Goal: Task Accomplishment & Management: Complete application form

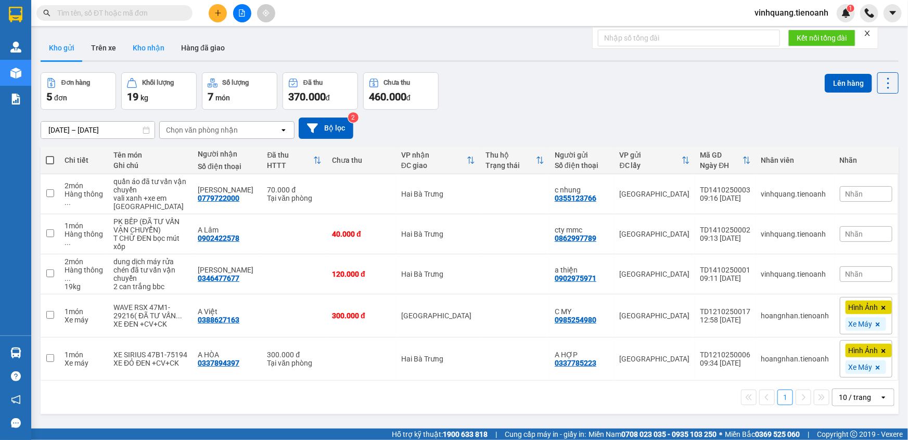
click at [146, 47] on button "Kho nhận" at bounding box center [148, 47] width 48 height 25
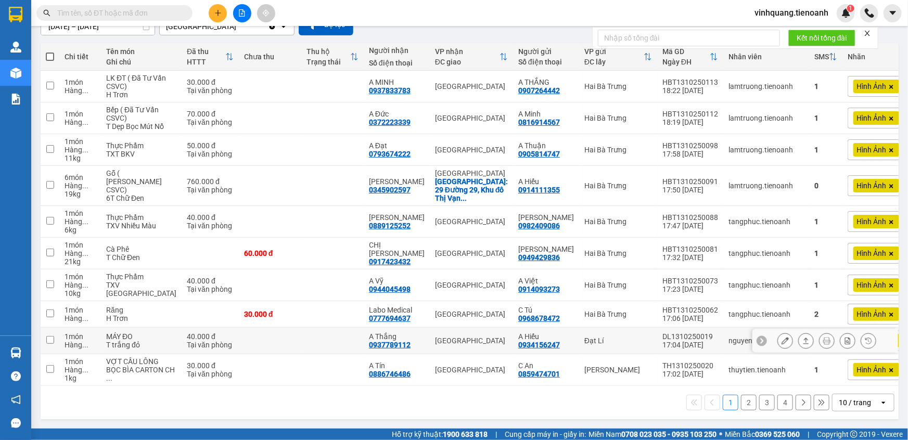
scroll to position [115, 0]
click at [854, 406] on div "10 / trang" at bounding box center [854, 402] width 32 height 10
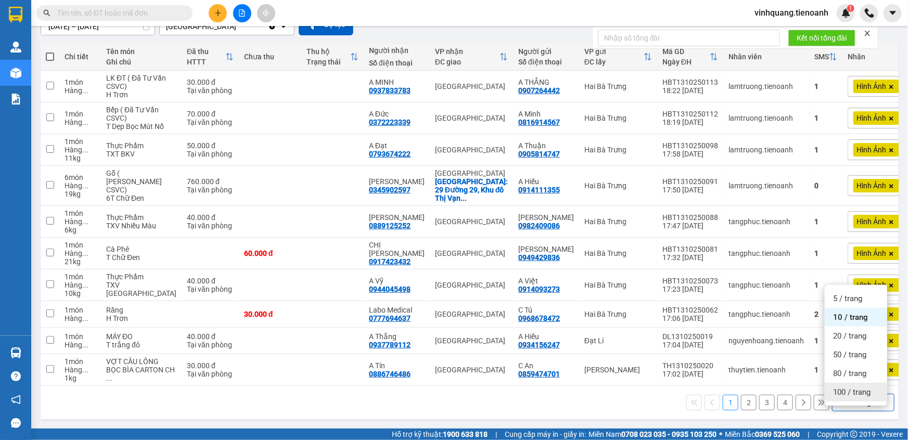
click at [850, 387] on span "100 / trang" at bounding box center [851, 392] width 37 height 10
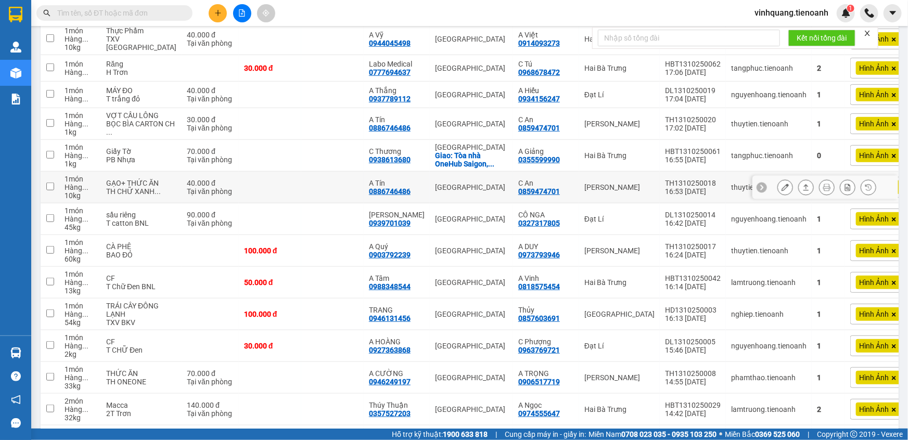
scroll to position [331, 0]
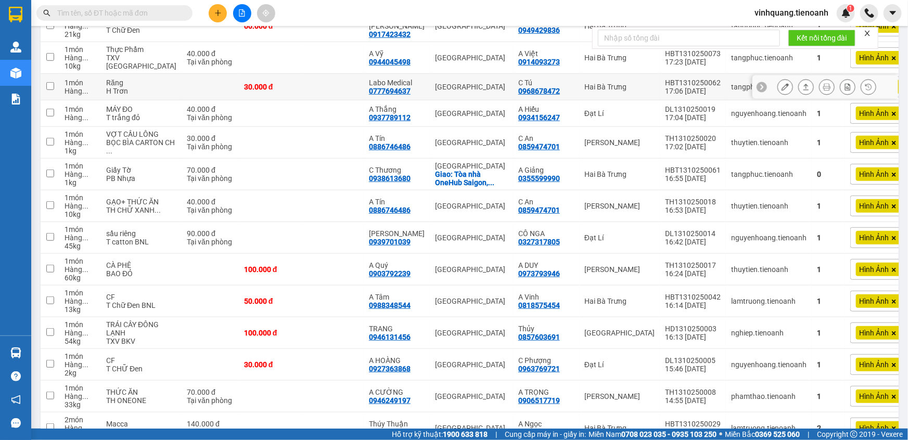
click at [783, 92] on button at bounding box center [785, 87] width 15 height 18
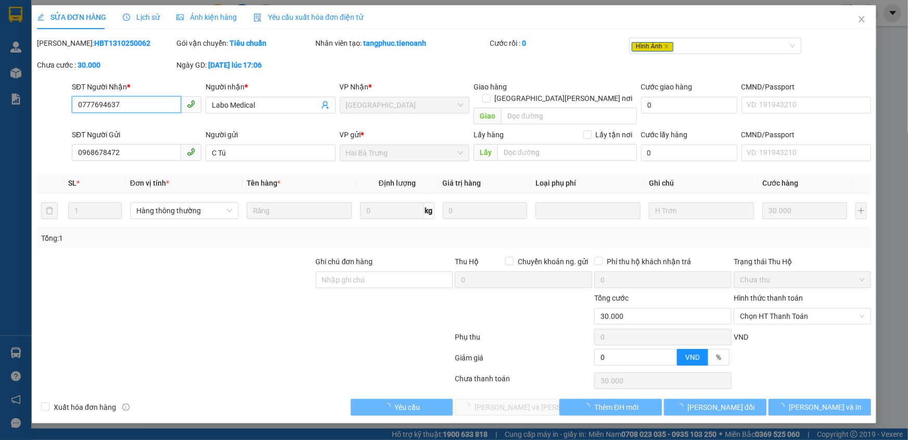
type input "0777694637"
type input "Labo Medical"
type input "0968678472"
type input "C Tú"
type input "0"
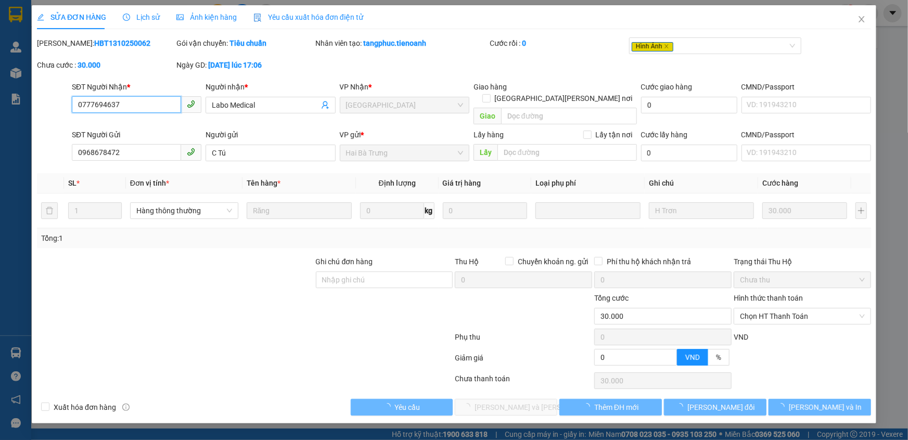
type input "30.000"
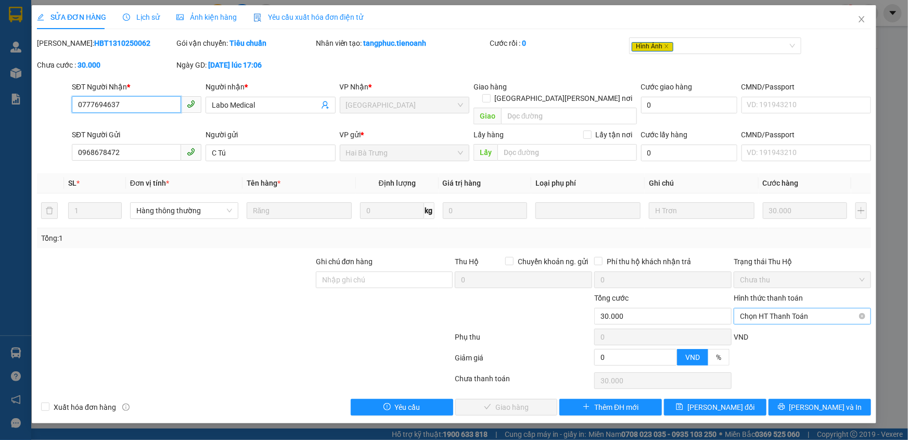
click at [778, 308] on span "Chọn HT Thanh Toán" at bounding box center [802, 316] width 125 height 16
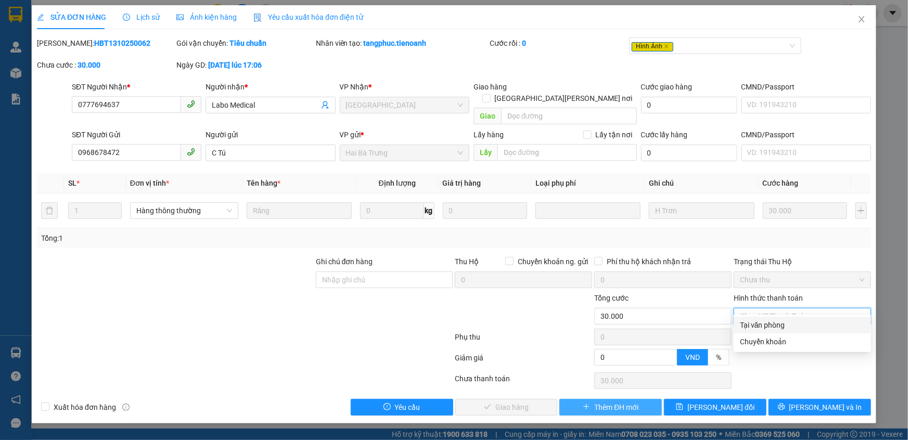
drag, startPoint x: 767, startPoint y: 327, endPoint x: 619, endPoint y: 393, distance: 162.0
click at [766, 327] on div "Tại văn phòng" at bounding box center [802, 324] width 125 height 11
type input "0"
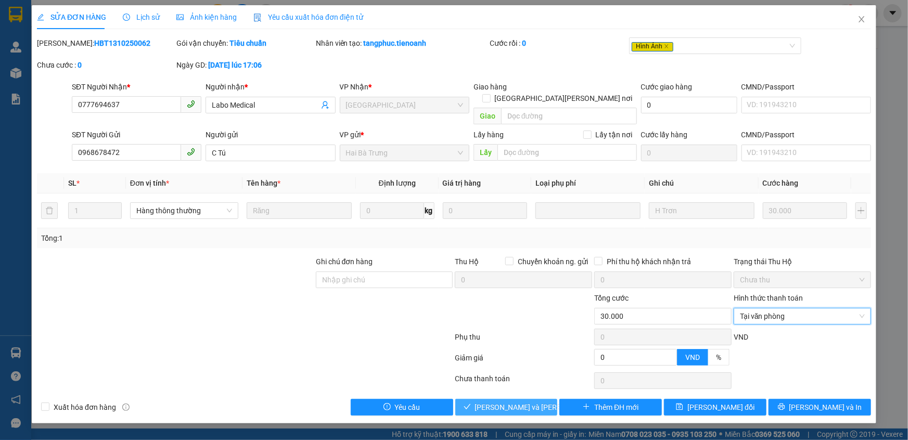
click at [502, 402] on span "[PERSON_NAME] và [PERSON_NAME] hàng" at bounding box center [545, 407] width 140 height 11
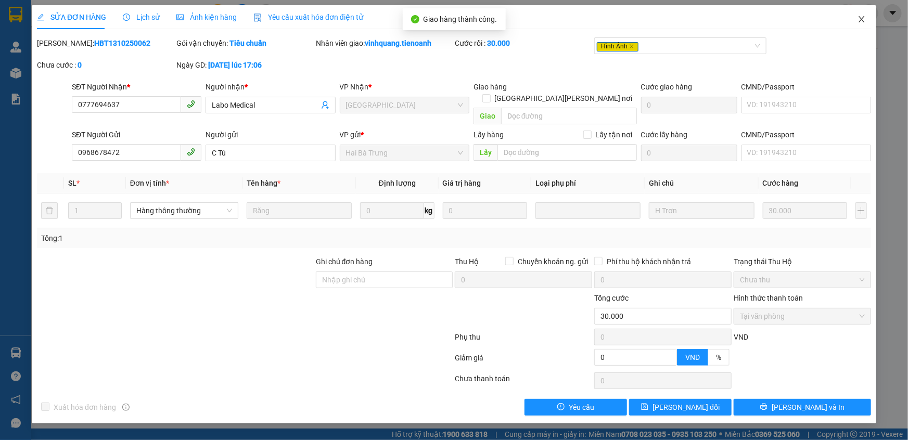
drag, startPoint x: 859, startPoint y: 22, endPoint x: 273, endPoint y: 0, distance: 586.1
click at [858, 22] on icon "close" at bounding box center [861, 19] width 8 height 8
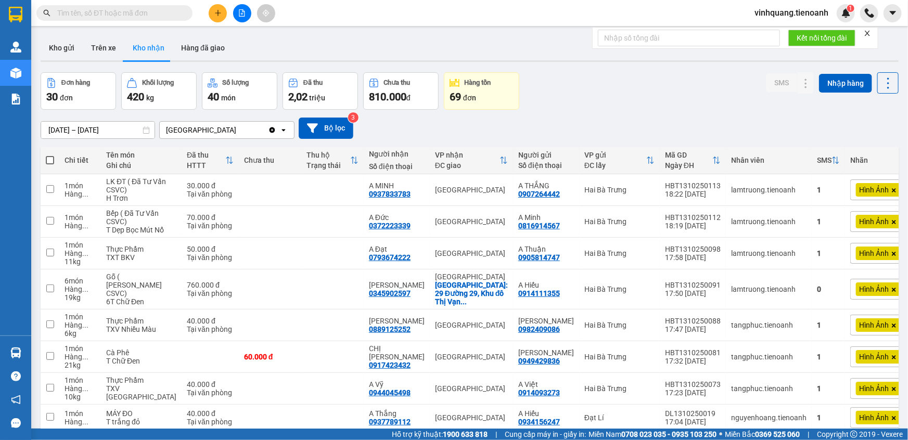
click at [124, 17] on input "text" at bounding box center [118, 12] width 123 height 11
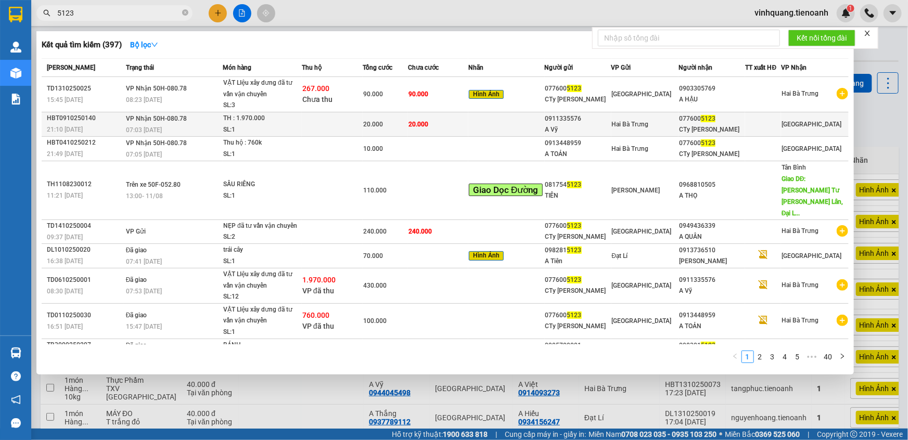
type input "5123"
click at [351, 136] on td at bounding box center [332, 124] width 61 height 24
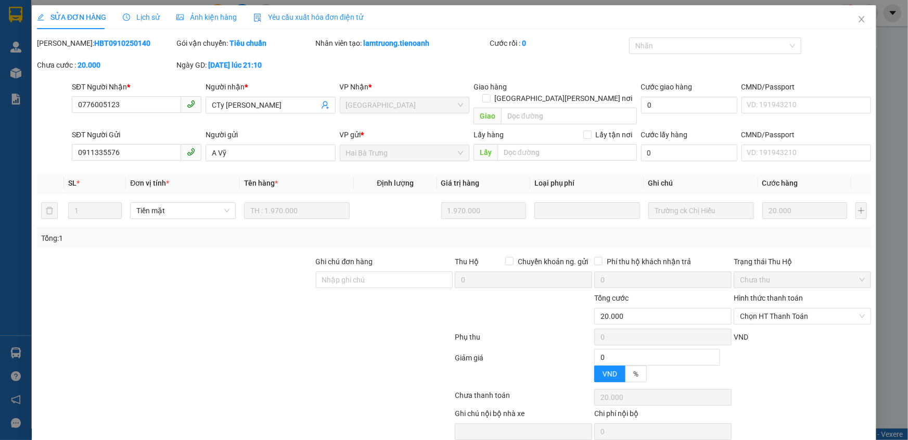
type input "0776005123"
type input "CTy [PERSON_NAME]"
type input "0911335576"
type input "A Vỹ"
type input "0"
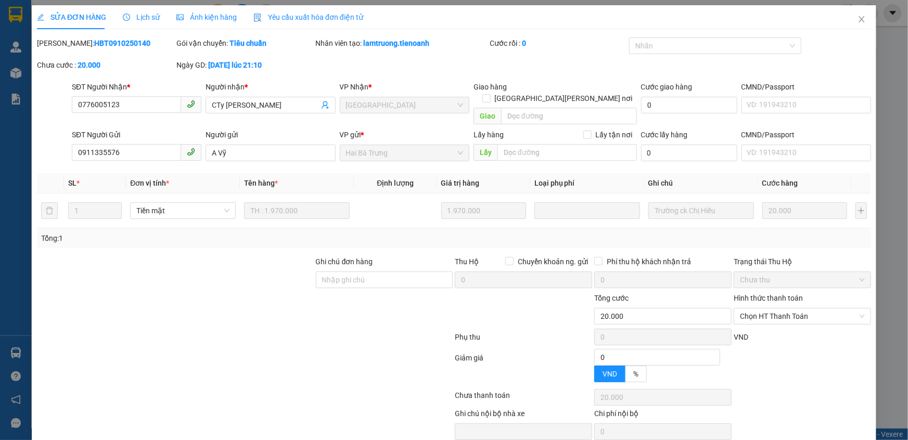
type input "20.000"
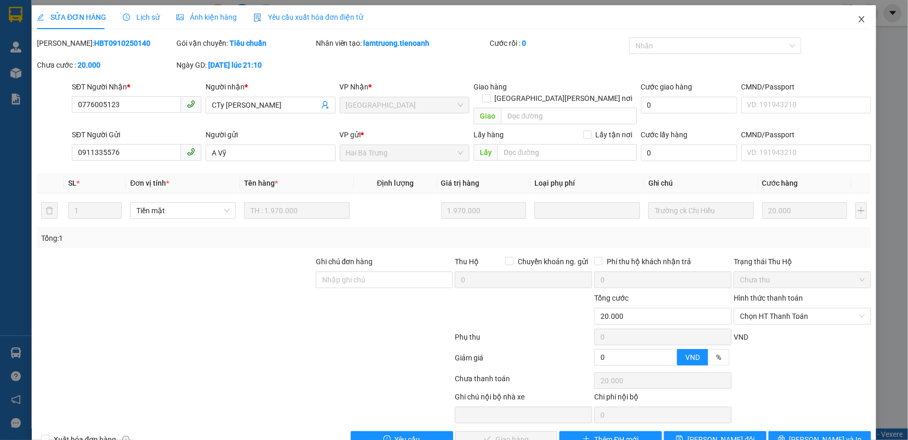
click at [857, 19] on icon "close" at bounding box center [861, 19] width 8 height 8
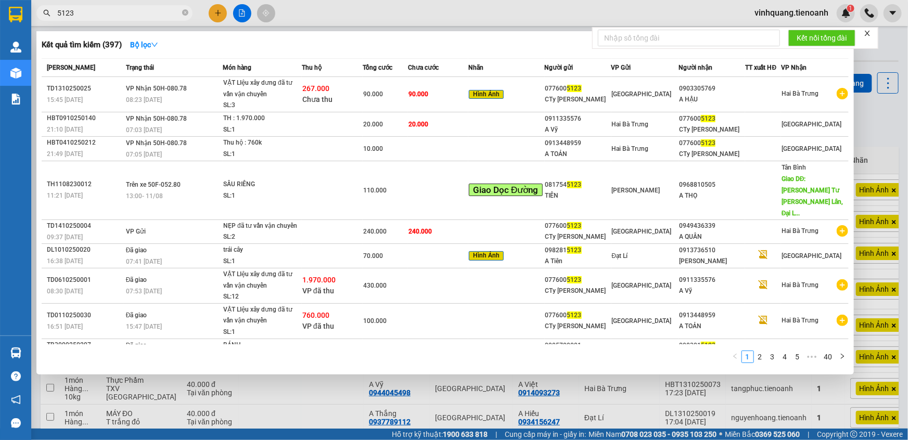
click at [93, 14] on input "5123" at bounding box center [118, 12] width 123 height 11
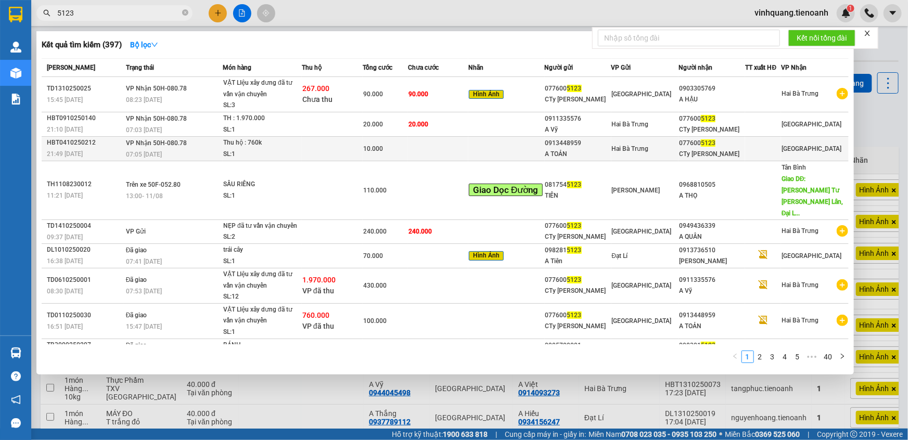
click at [312, 153] on td at bounding box center [332, 148] width 61 height 24
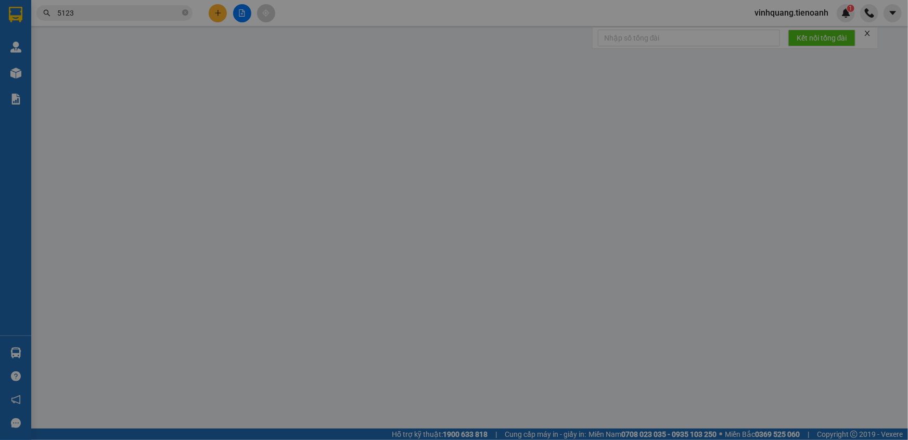
type input "0776005123"
type input "CTy [PERSON_NAME]"
type input "0913448959"
type input "A TOẢN"
type input "0"
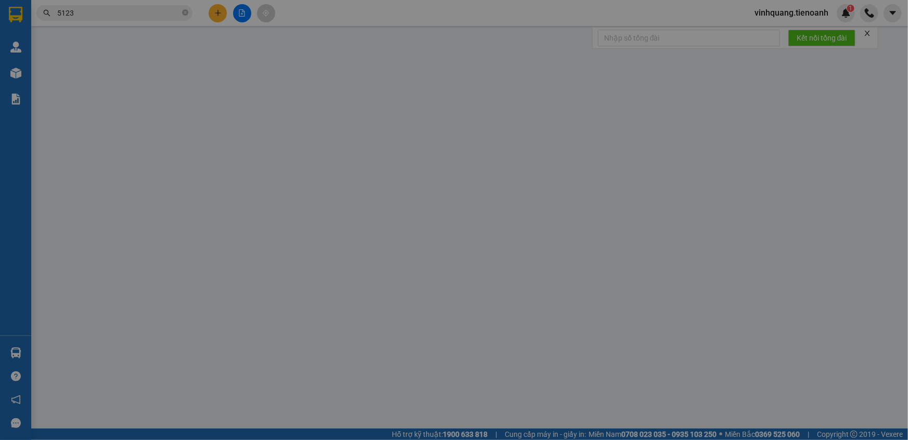
type input "10.000"
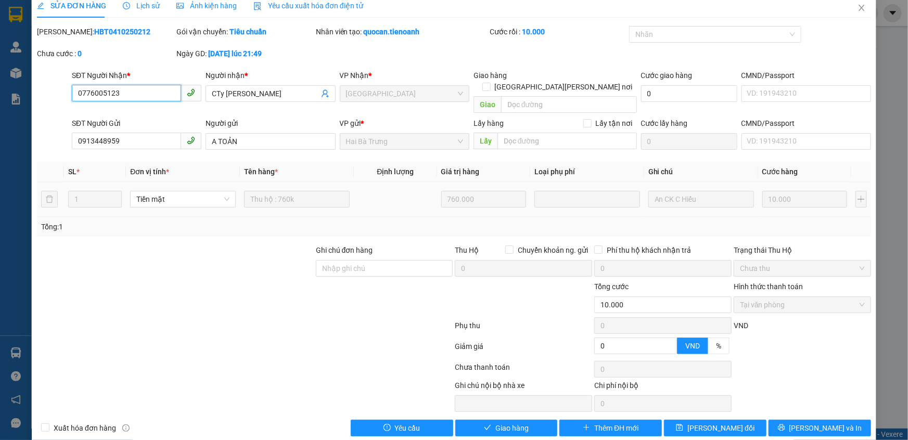
scroll to position [17, 0]
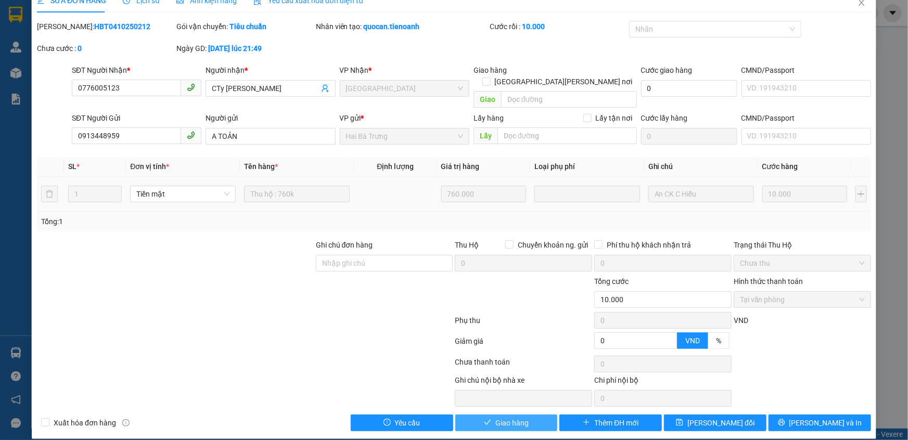
click at [509, 417] on span "Giao hàng" at bounding box center [511, 422] width 33 height 11
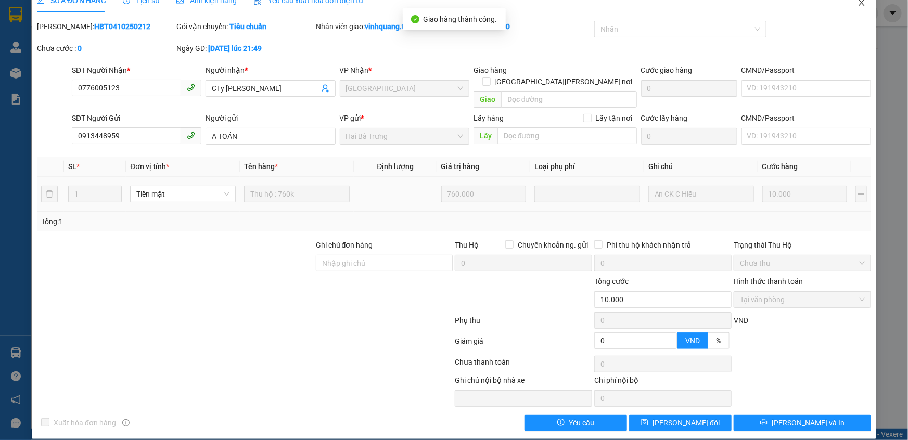
click at [858, 3] on icon "close" at bounding box center [861, 2] width 8 height 8
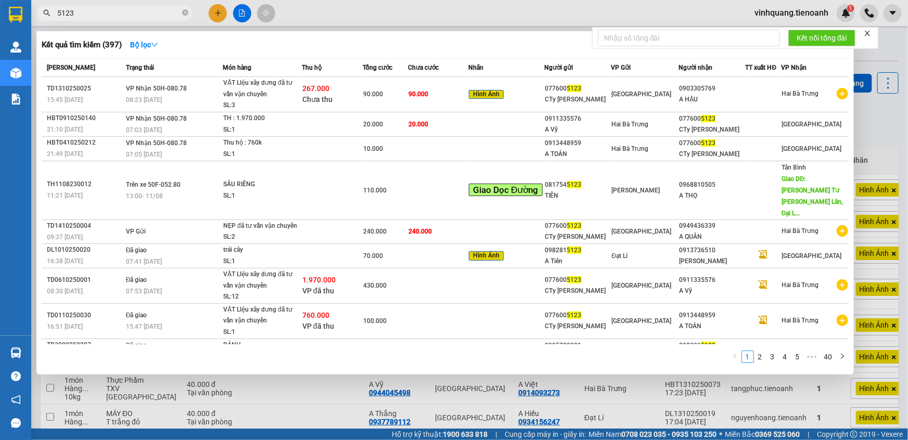
click at [105, 5] on span "5123" at bounding box center [114, 13] width 156 height 16
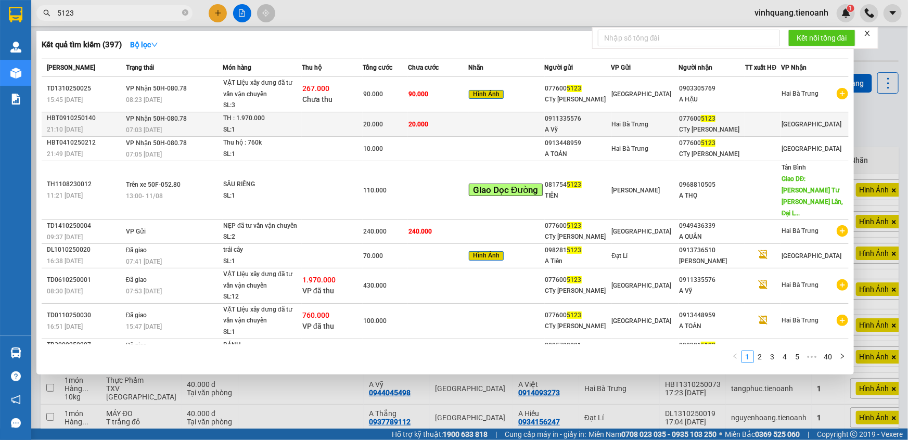
click at [335, 132] on td at bounding box center [332, 124] width 61 height 24
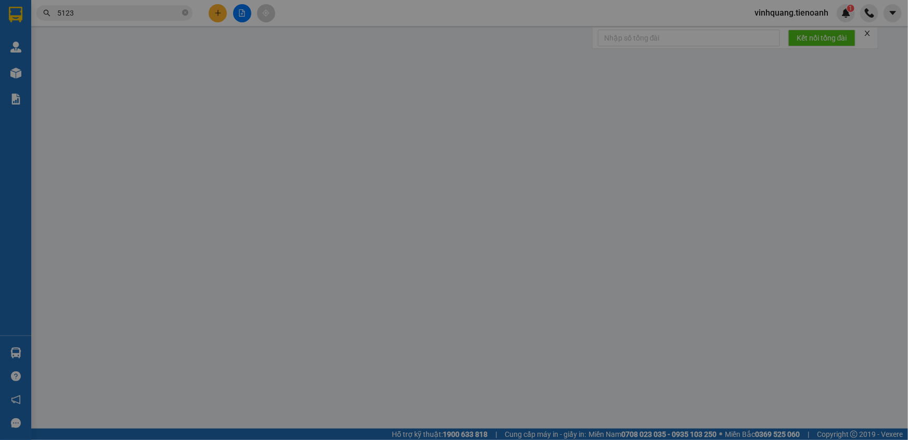
type input "0776005123"
type input "CTy [PERSON_NAME]"
type input "0911335576"
type input "A Vỹ"
type input "0"
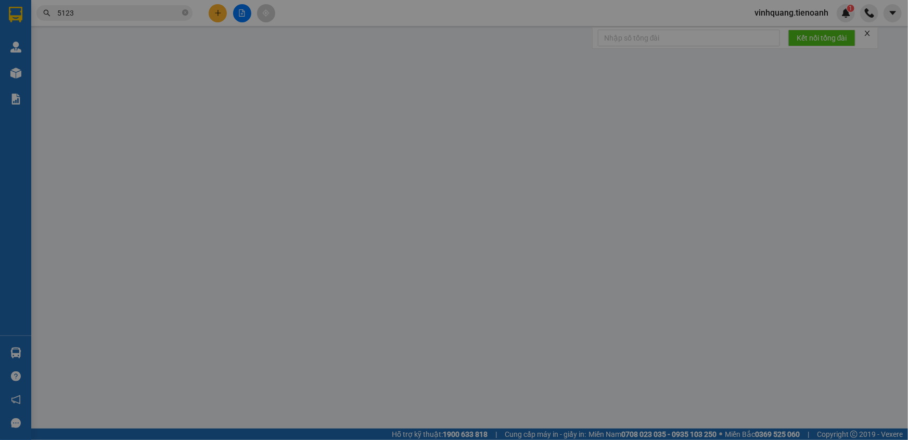
type input "20.000"
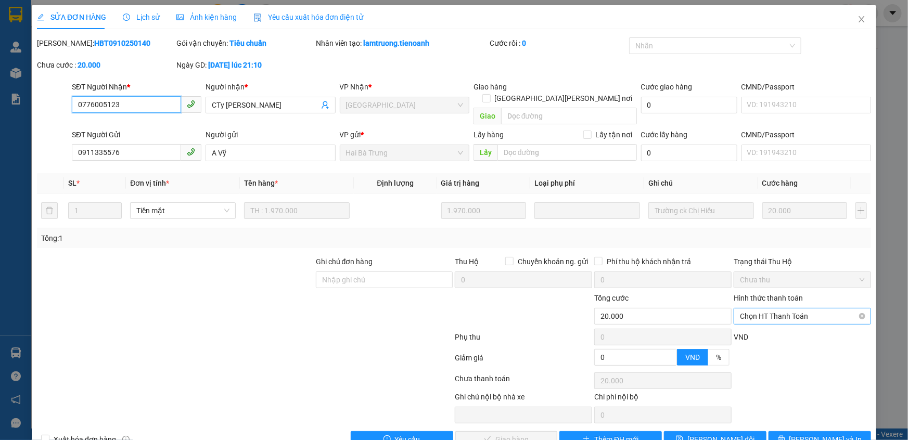
click at [788, 308] on span "Chọn HT Thanh Toán" at bounding box center [802, 316] width 125 height 16
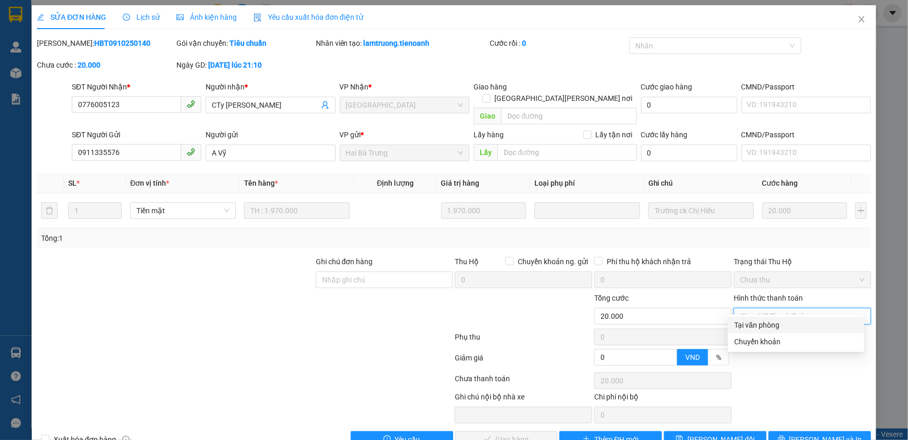
click at [761, 326] on div "Tại văn phòng" at bounding box center [796, 324] width 124 height 11
type input "0"
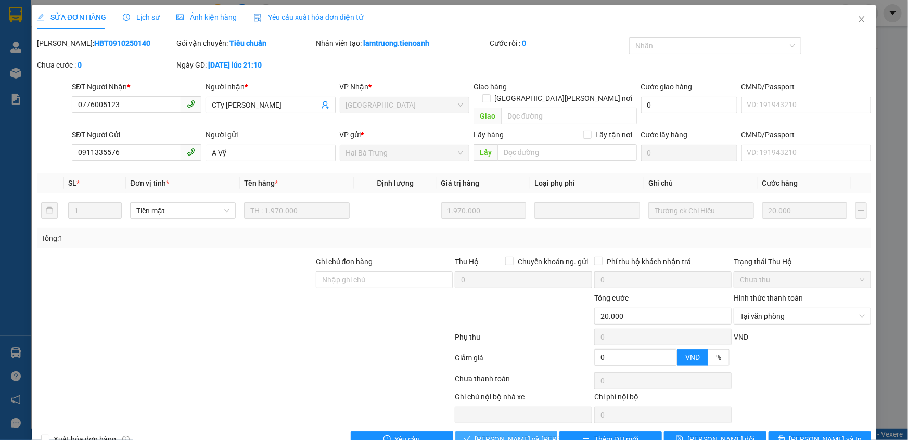
click at [499, 434] on span "[PERSON_NAME] và [PERSON_NAME] hàng" at bounding box center [545, 439] width 140 height 11
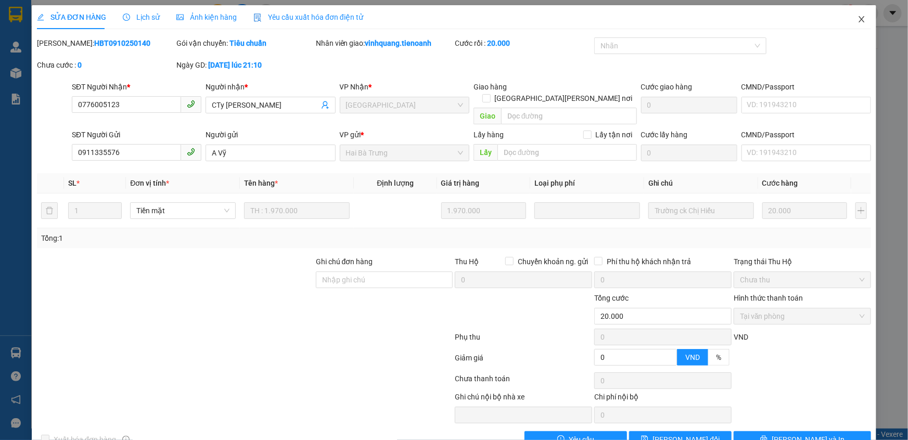
click at [857, 21] on icon "close" at bounding box center [861, 19] width 8 height 8
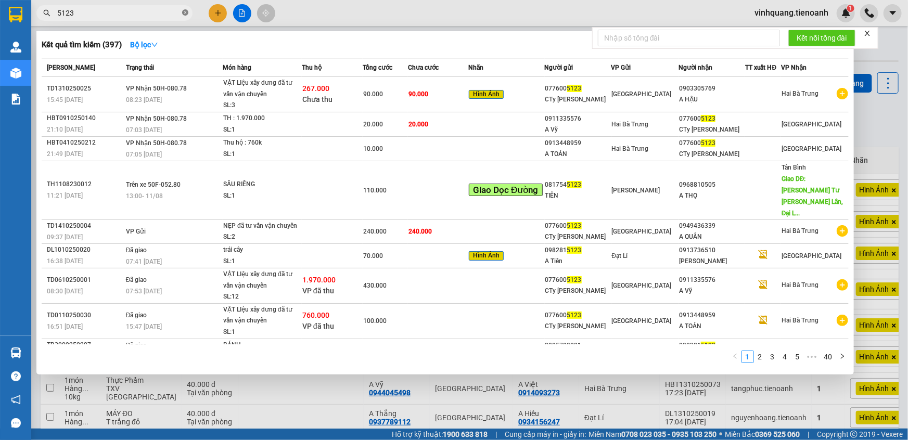
click at [184, 14] on icon "close-circle" at bounding box center [185, 12] width 6 height 6
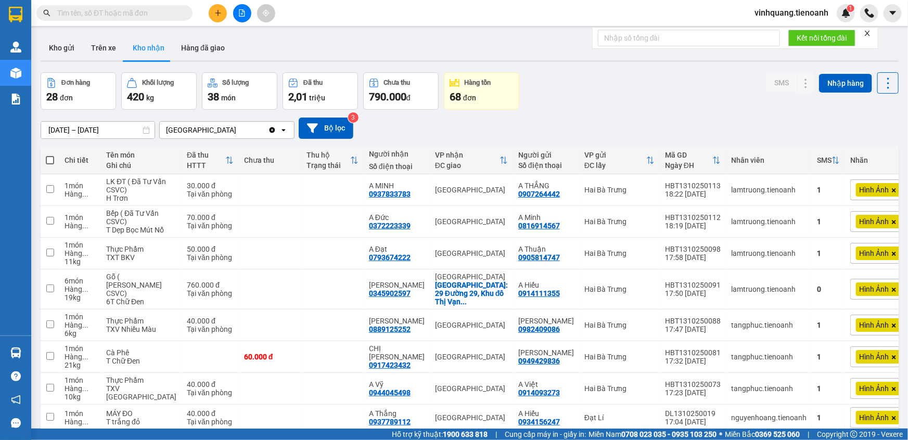
click at [103, 15] on input "text" at bounding box center [118, 12] width 123 height 11
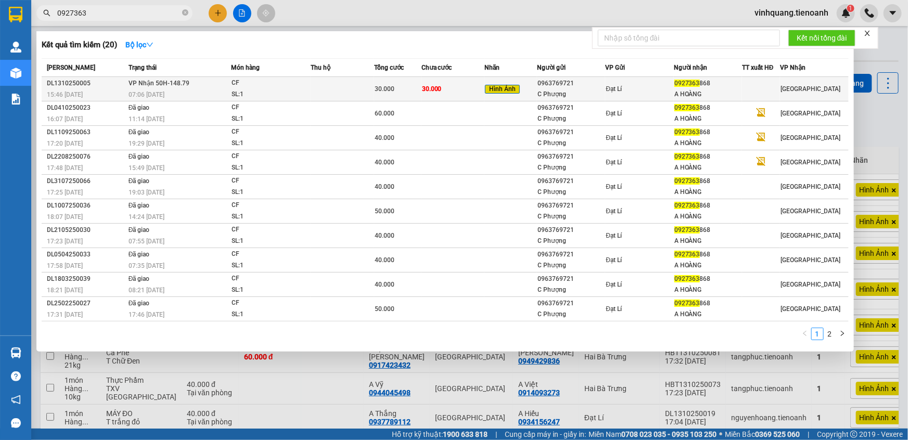
type input "0927363"
click at [333, 93] on td at bounding box center [342, 89] width 63 height 24
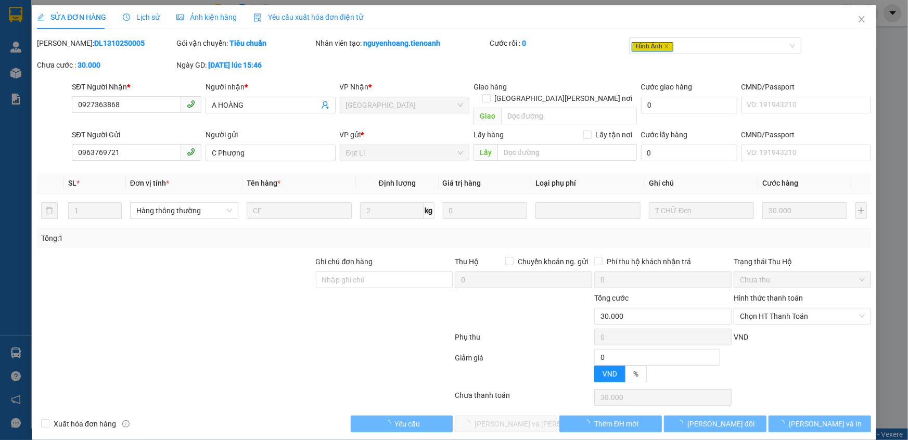
type input "0927363868"
type input "A HOÀNG"
type input "0963769721"
type input "C Phượng"
type input "0"
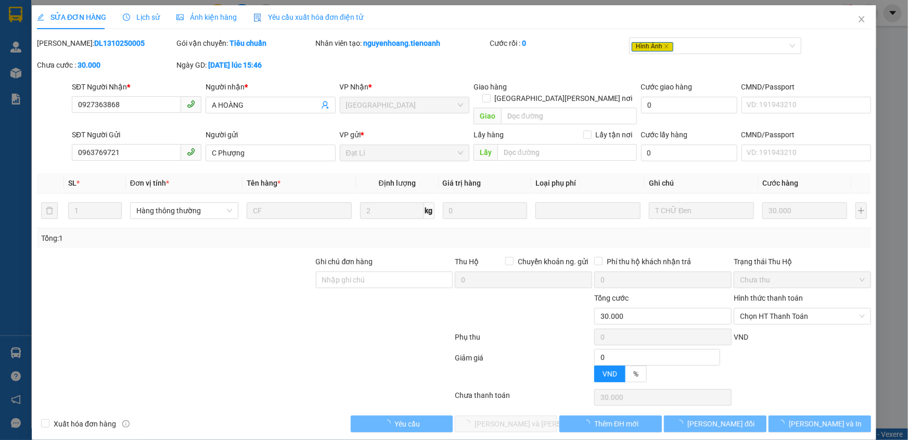
type input "30.000"
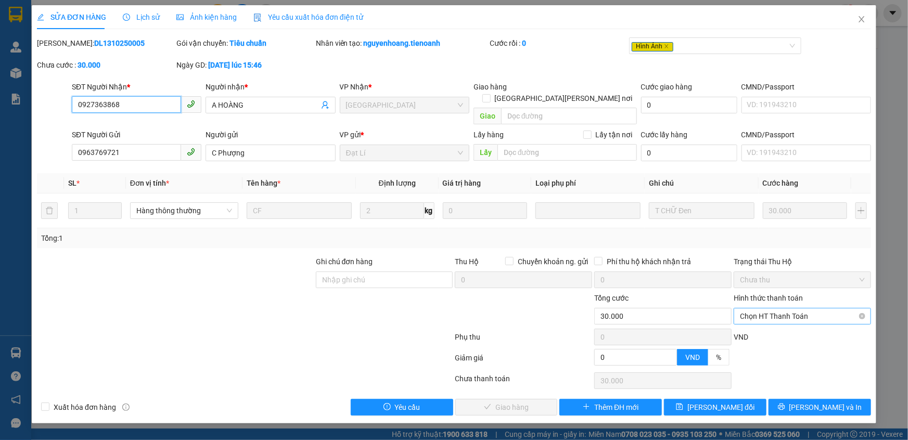
click at [803, 308] on span "Chọn HT Thanh Toán" at bounding box center [802, 316] width 125 height 16
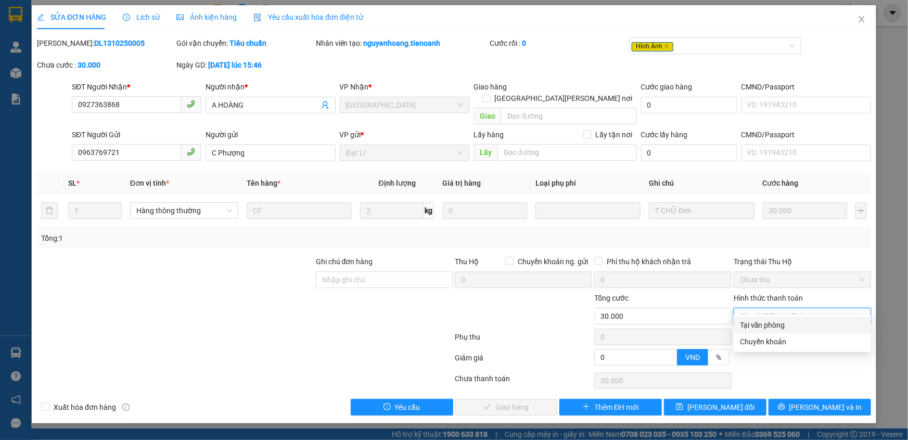
click at [780, 328] on div "Tại văn phòng" at bounding box center [802, 324] width 125 height 11
type input "0"
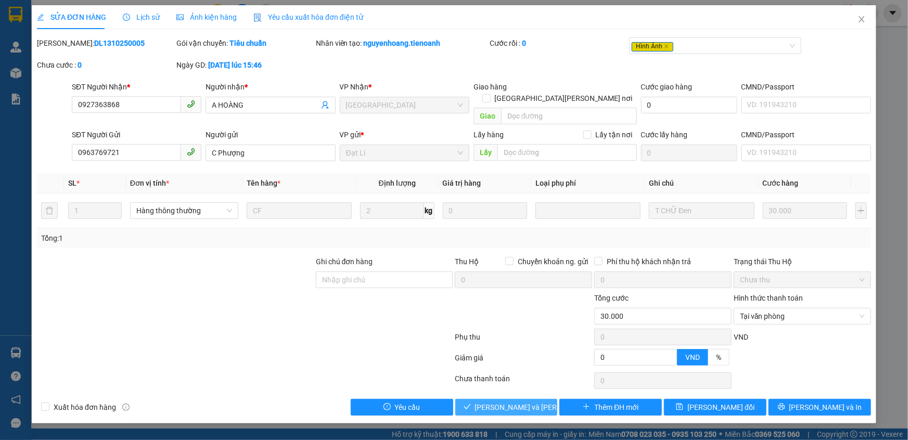
click at [504, 402] on span "[PERSON_NAME] và [PERSON_NAME] hàng" at bounding box center [545, 407] width 140 height 11
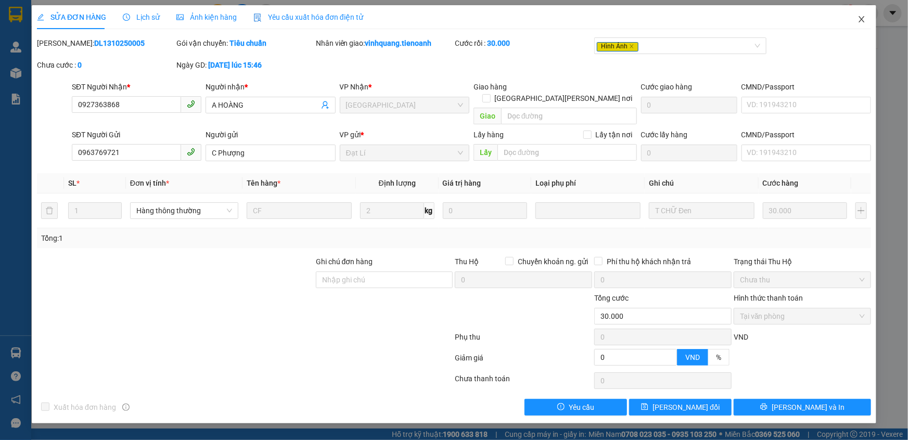
click at [861, 19] on icon "close" at bounding box center [861, 19] width 6 height 6
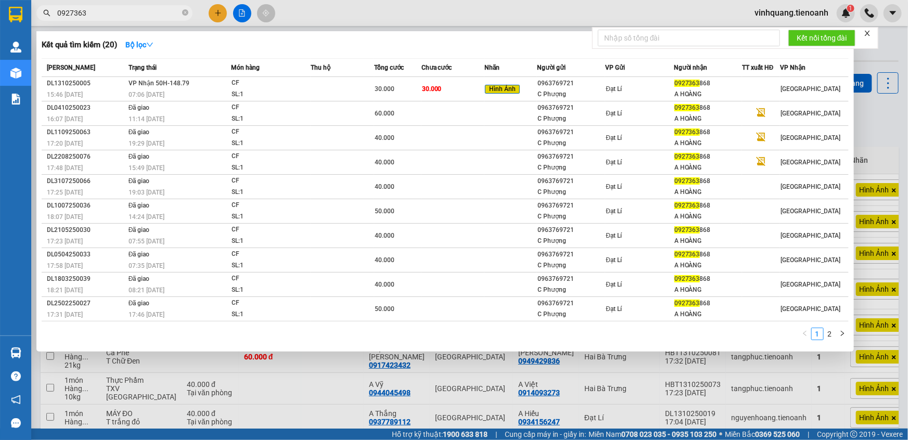
click at [141, 9] on input "0927363" at bounding box center [118, 12] width 123 height 11
click at [881, 114] on div at bounding box center [454, 220] width 908 height 440
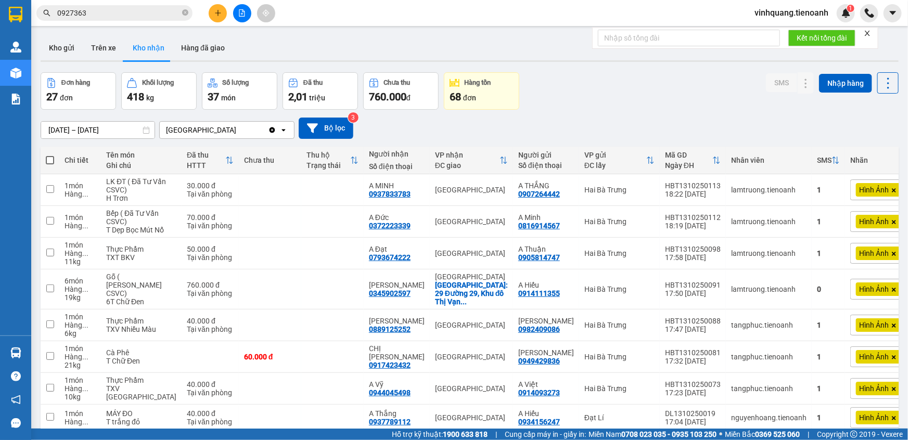
click at [867, 32] on icon "close" at bounding box center [866, 33] width 7 height 7
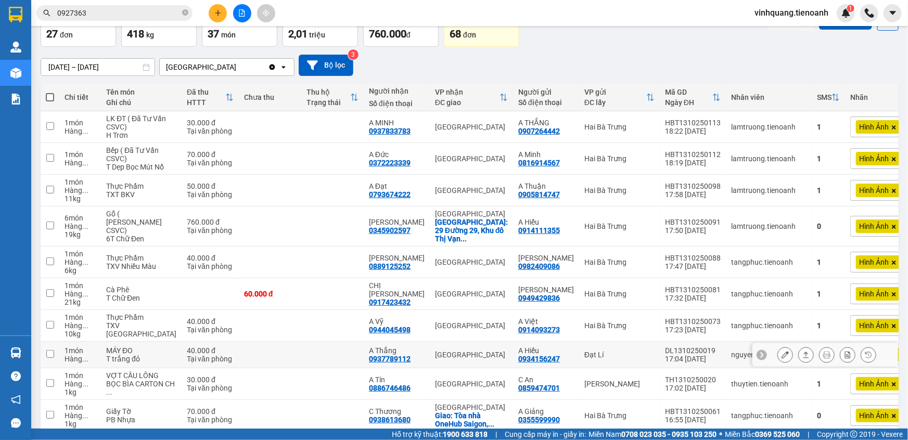
scroll to position [36, 0]
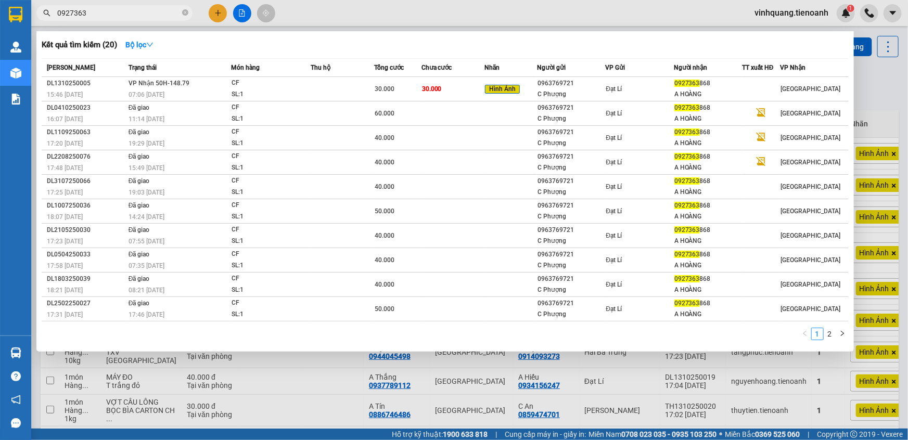
click at [110, 15] on input "0927363" at bounding box center [118, 12] width 123 height 11
click at [184, 12] on icon "close-circle" at bounding box center [185, 12] width 6 height 6
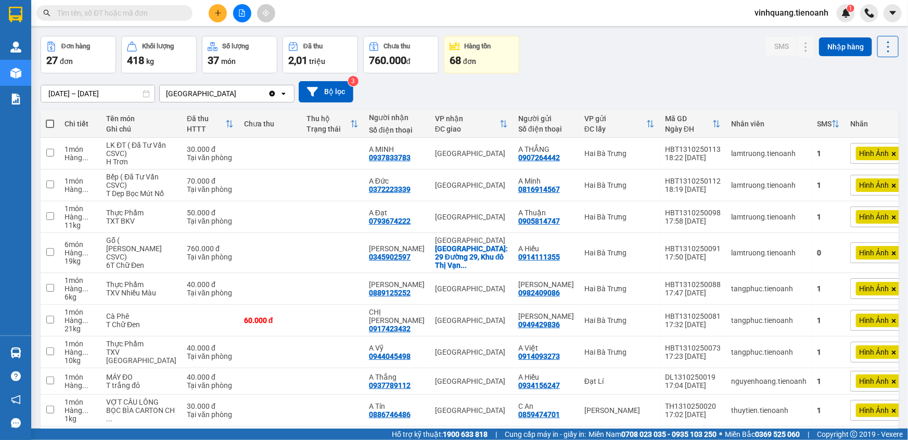
click at [115, 20] on span at bounding box center [114, 13] width 156 height 16
click at [109, 12] on input "text" at bounding box center [118, 12] width 123 height 11
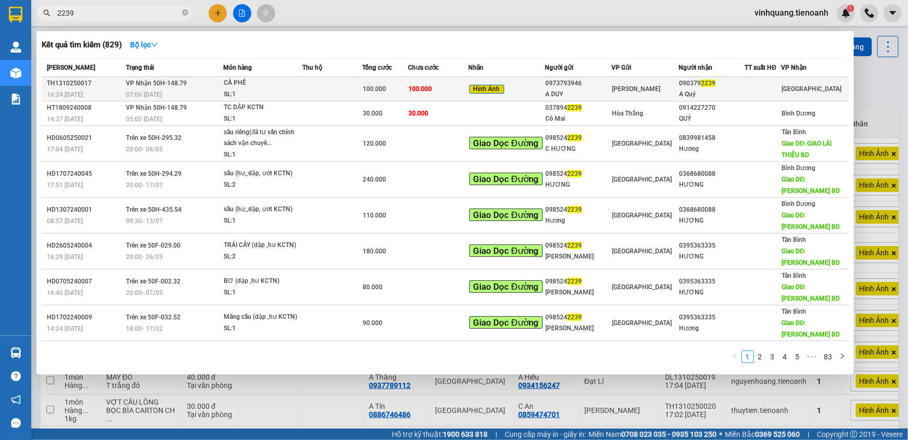
type input "2239"
click at [401, 95] on div "100.000" at bounding box center [385, 88] width 45 height 11
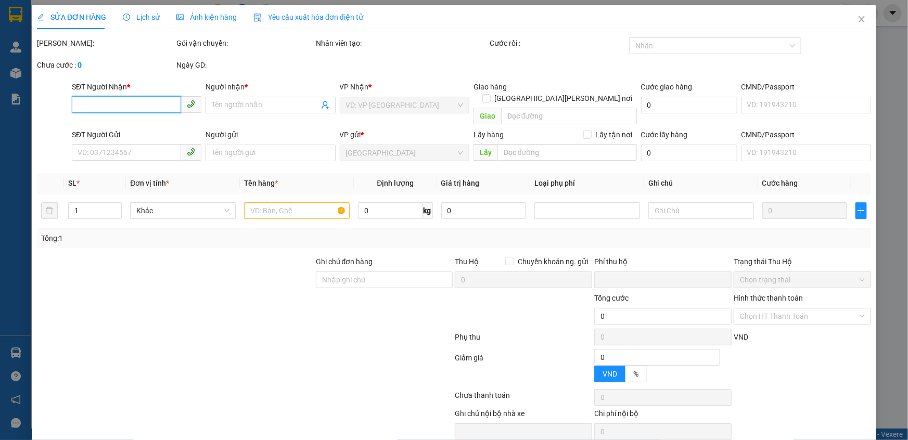
type input "0903792239"
type input "A Quý"
type input "0973793946"
type input "A DUY"
type input "0"
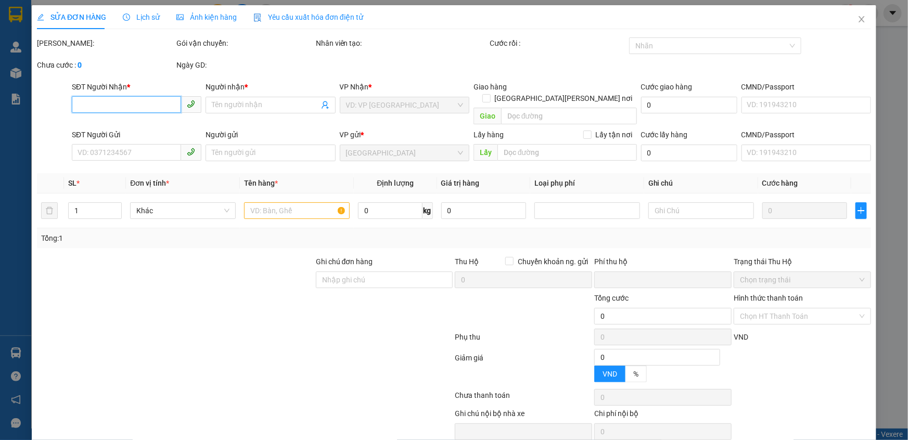
type input "100.000"
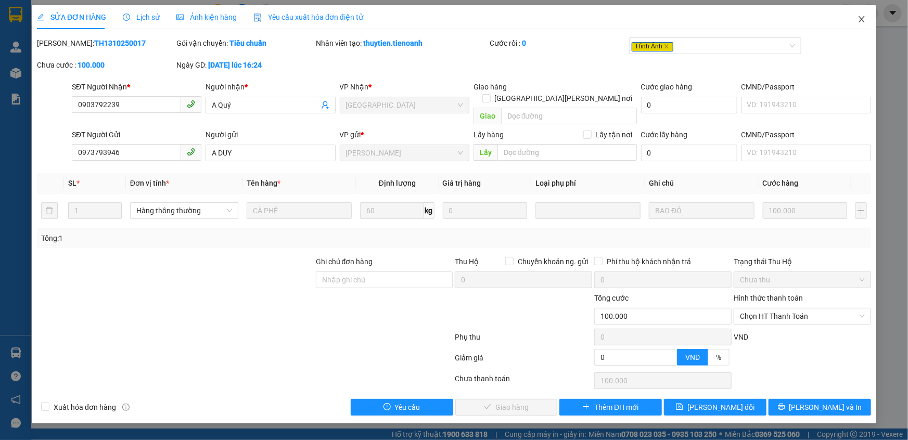
click at [861, 17] on icon "close" at bounding box center [861, 19] width 8 height 8
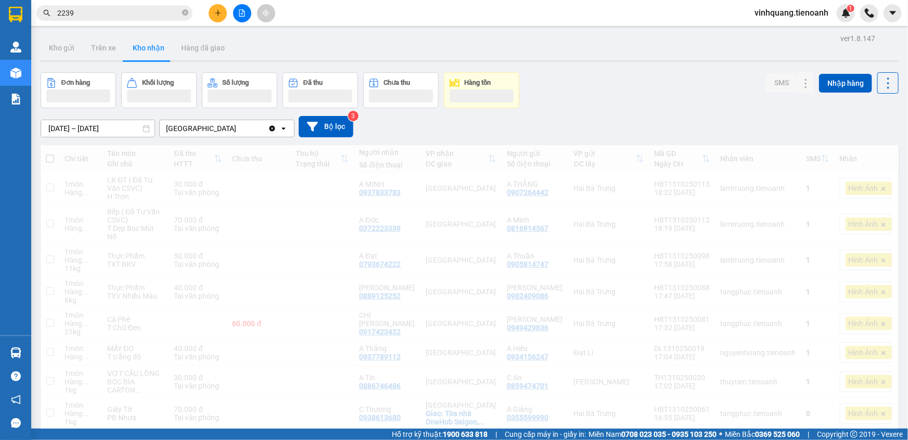
click at [770, 13] on span "vinhquang.tienoanh" at bounding box center [791, 12] width 90 height 13
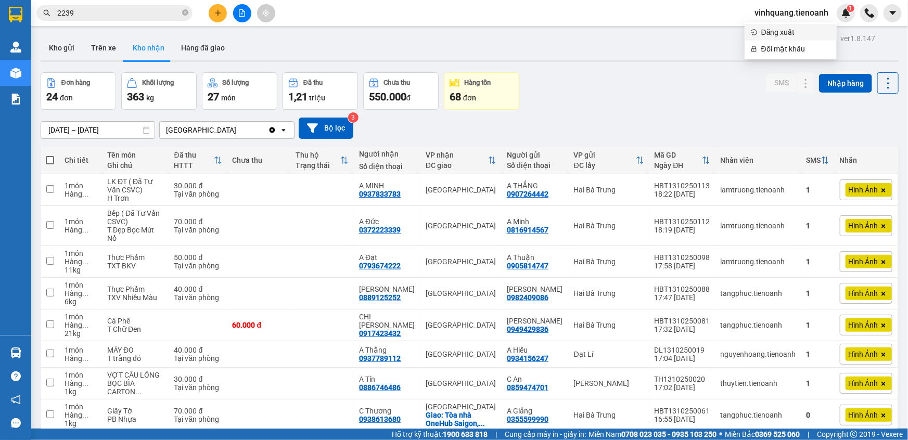
click at [775, 33] on span "Đăng xuất" at bounding box center [795, 32] width 69 height 11
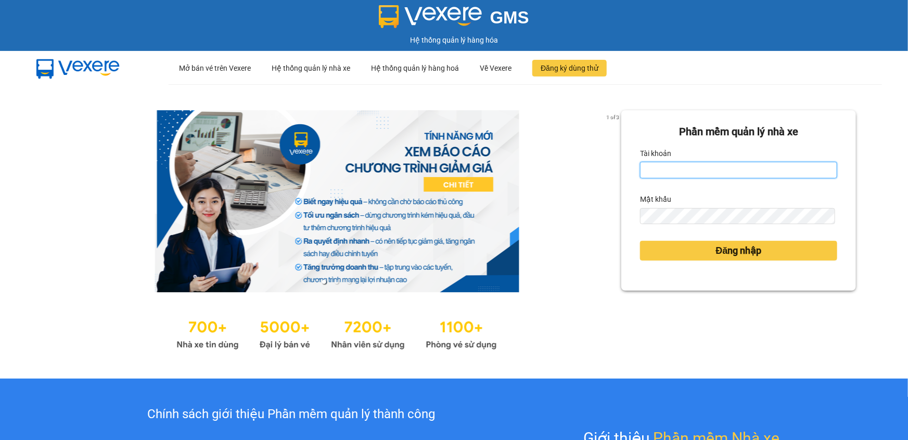
click at [659, 173] on input "Tài khoản" at bounding box center [738, 170] width 197 height 17
type input "thanhhieu.tienoanh"
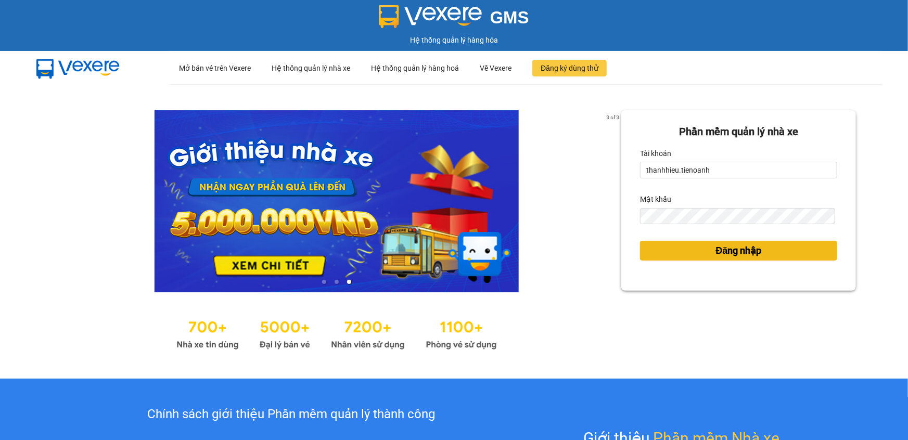
click at [705, 252] on button "Đăng nhập" at bounding box center [738, 251] width 197 height 20
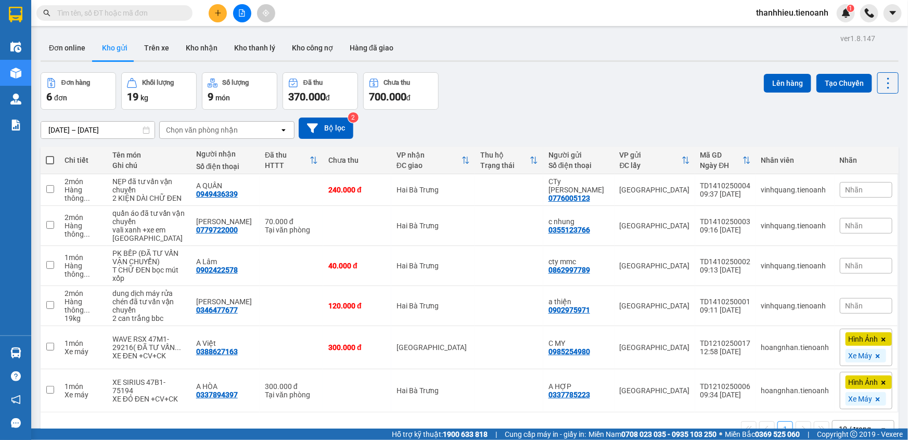
click at [132, 16] on input "text" at bounding box center [118, 12] width 123 height 11
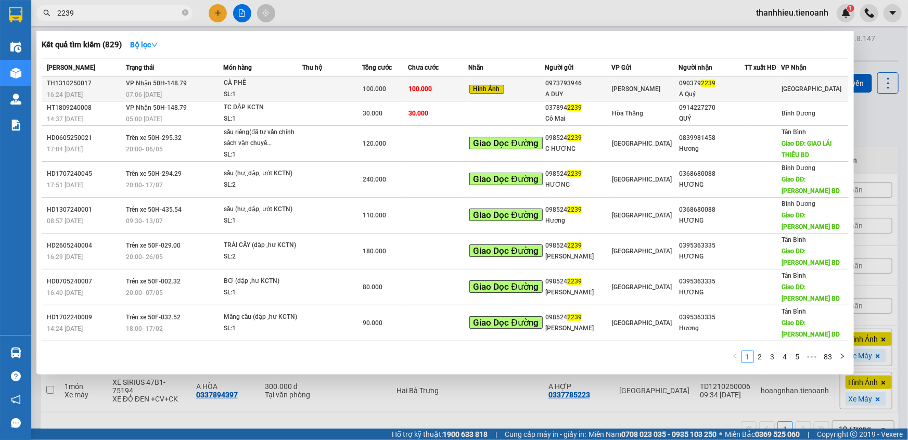
type input "2239"
click at [300, 94] on div "SL: 1" at bounding box center [263, 94] width 78 height 11
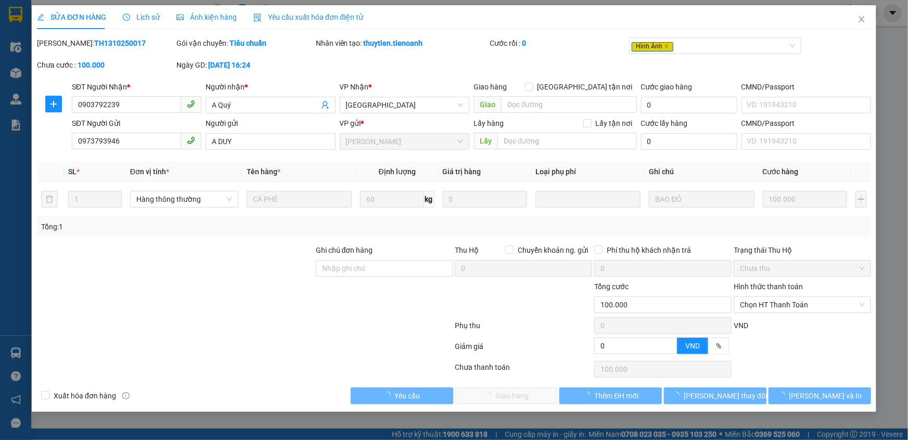
type input "0903792239"
type input "A Quý"
type input "0973793946"
type input "A DUY"
type input "0"
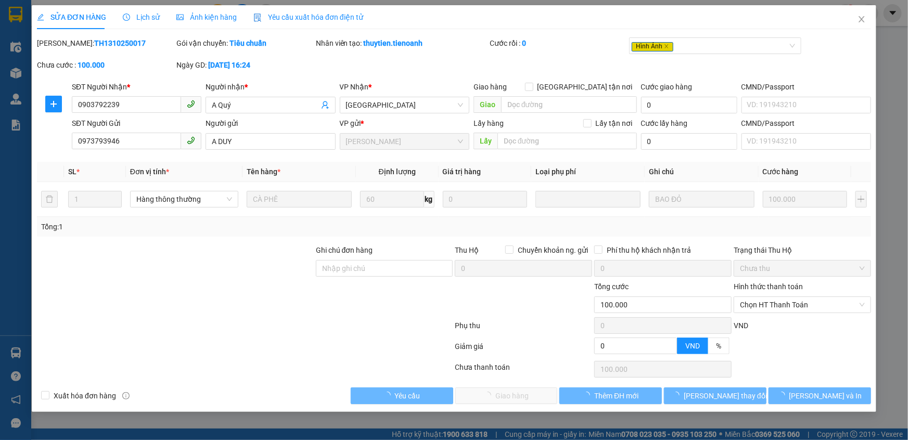
type input "100.000"
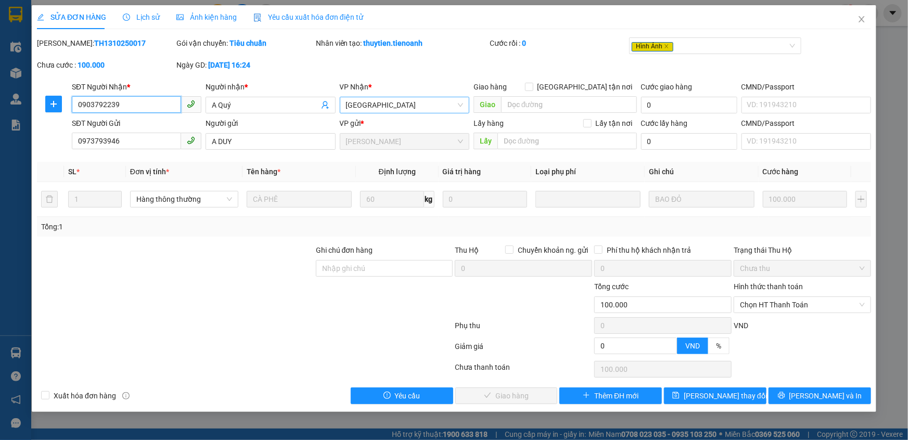
click at [376, 102] on span "[GEOGRAPHIC_DATA]" at bounding box center [404, 105] width 117 height 16
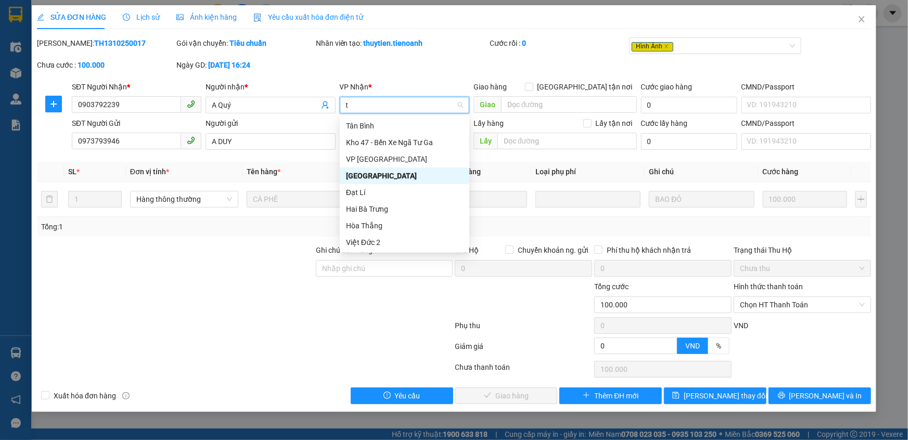
type input "tâ"
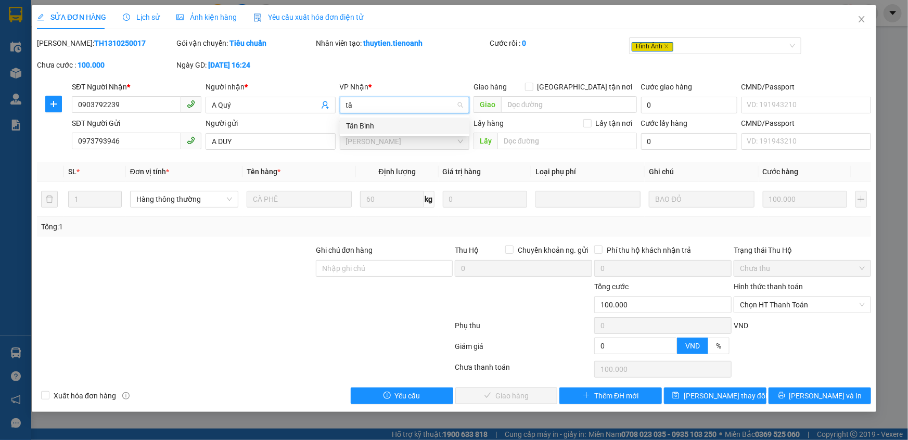
click at [363, 129] on div "Tân Bình" at bounding box center [404, 125] width 117 height 11
click at [348, 271] on input "Ghi chú đơn hàng" at bounding box center [384, 268] width 137 height 17
type input "T"
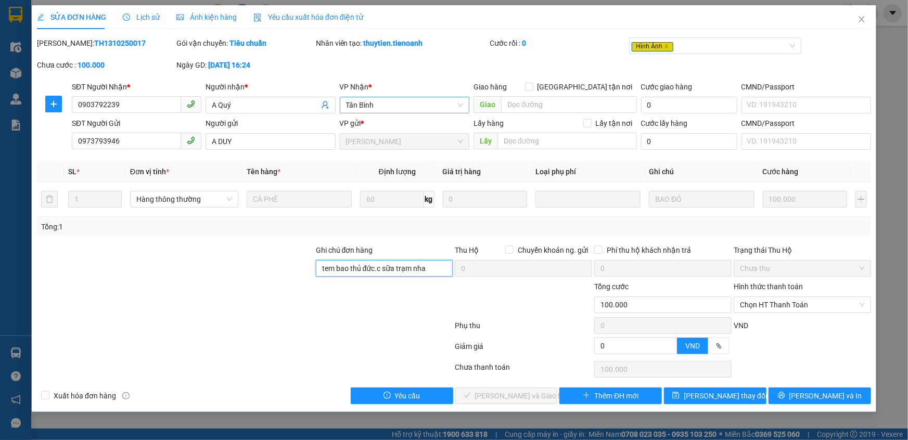
type input "tem bao thủ đức.c sữa trạm nha"
click at [414, 298] on div at bounding box center [384, 299] width 139 height 36
click at [714, 394] on span "[PERSON_NAME] đổi" at bounding box center [724, 395] width 83 height 11
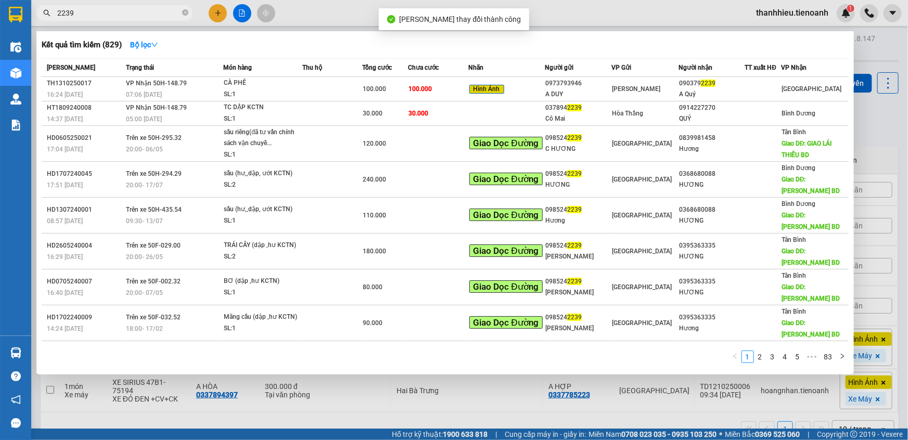
click at [139, 15] on input "2239" at bounding box center [118, 12] width 123 height 11
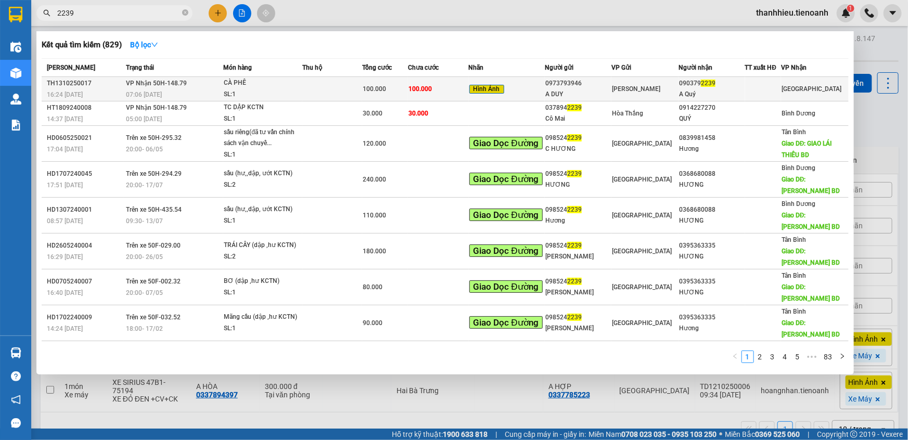
click at [300, 96] on div "SL: 1" at bounding box center [263, 94] width 78 height 11
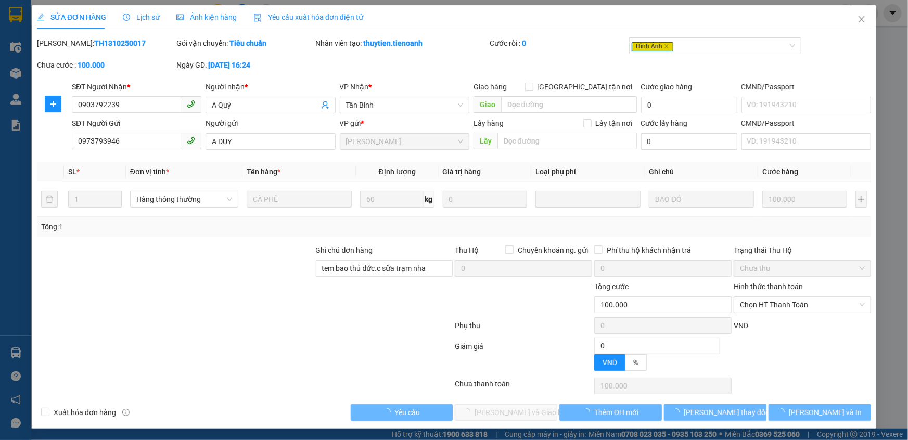
type input "0903792239"
type input "A Quý"
type input "0973793946"
type input "A DUY"
type input "tem bao thủ đức.c sữa trạm nha"
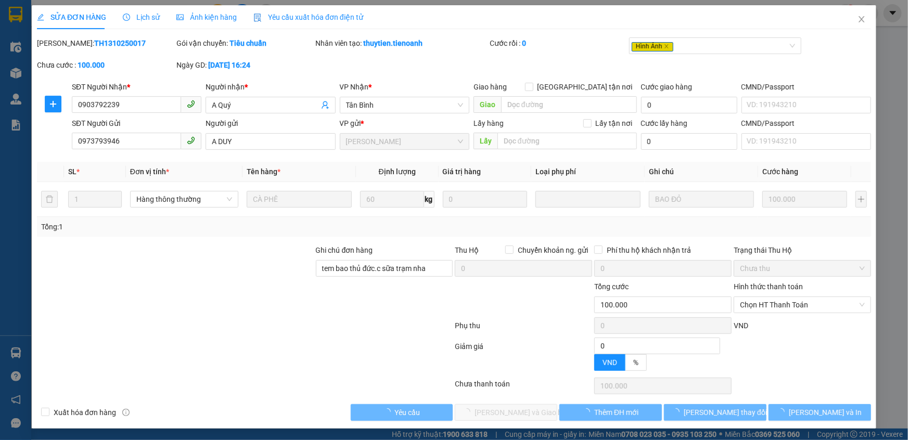
type input "0"
type input "100.000"
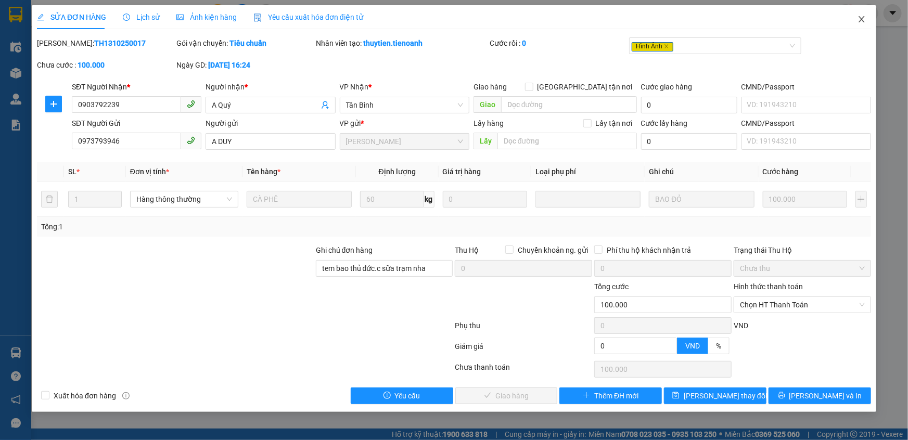
click at [862, 18] on icon "close" at bounding box center [861, 19] width 8 height 8
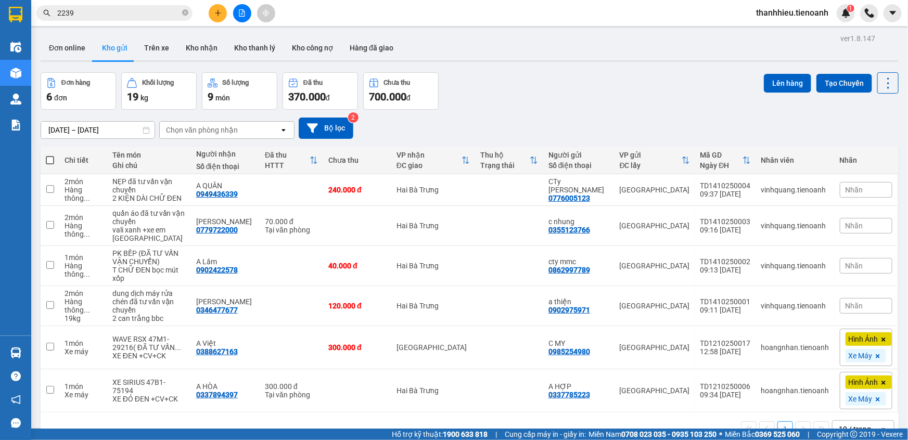
click at [794, 16] on span "thanhhieu.tienoanh" at bounding box center [791, 12] width 89 height 13
click at [784, 38] on li "Đăng xuất" at bounding box center [791, 32] width 90 height 17
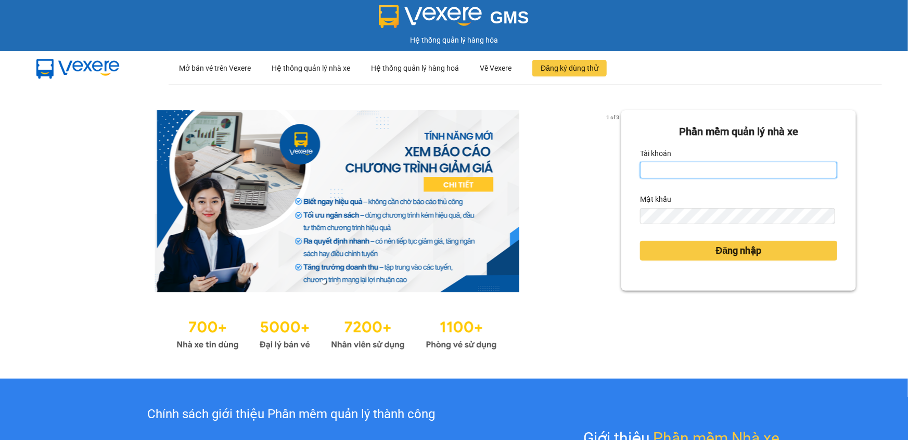
click at [669, 167] on input "Tài khoản" at bounding box center [738, 170] width 197 height 17
type input "vinhquang.tienoanh"
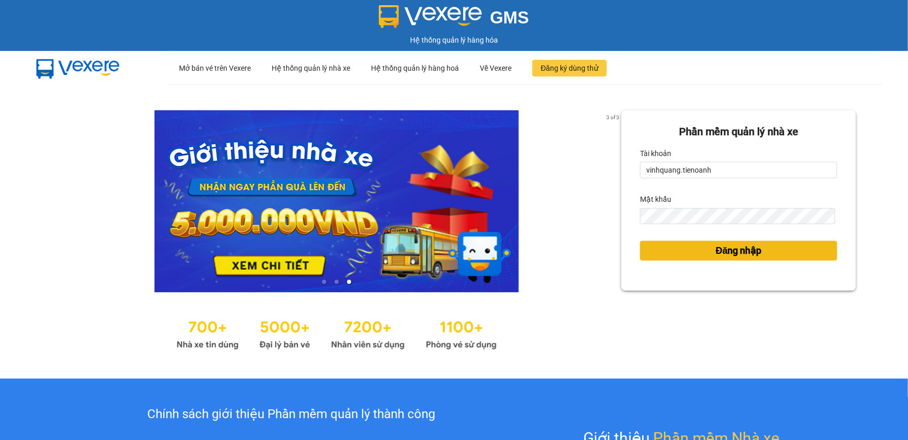
click at [728, 248] on span "Đăng nhập" at bounding box center [739, 250] width 46 height 15
